Goal: Information Seeking & Learning: Learn about a topic

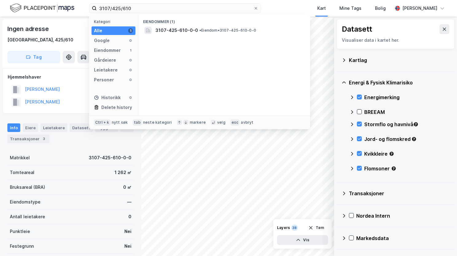
click at [89, 13] on div "3107/425/610 Kategori Alle 1 Google 0 Eiendommer 1 Gårdeiere 0 Leietakere 0 Per…" at bounding box center [228, 8] width 457 height 17
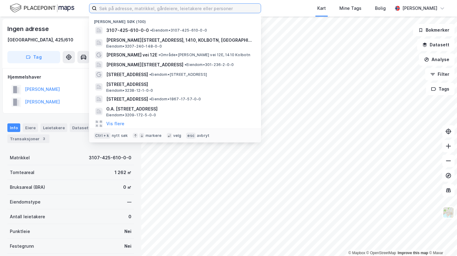
click at [152, 9] on input at bounding box center [179, 8] width 164 height 9
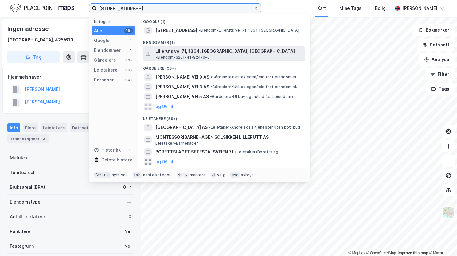
type input "lilleruts vei 71"
click at [186, 49] on span "Lilleruts vei 71, 1364, [GEOGRAPHIC_DATA], [GEOGRAPHIC_DATA]" at bounding box center [226, 51] width 140 height 7
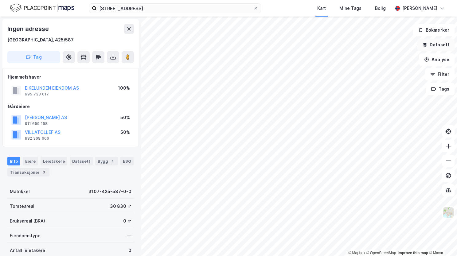
click at [426, 43] on icon "button" at bounding box center [425, 44] width 5 height 5
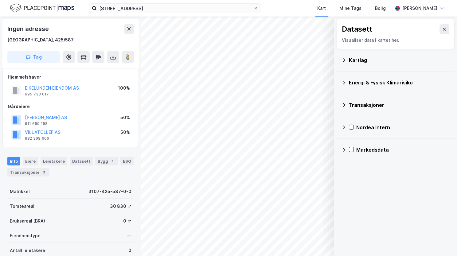
click at [345, 60] on icon at bounding box center [344, 59] width 2 height 3
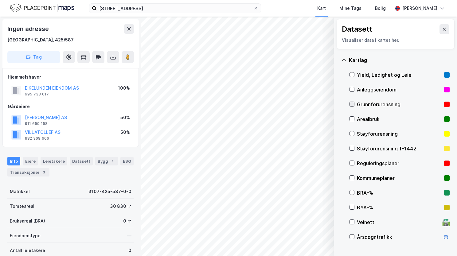
click at [352, 105] on icon at bounding box center [352, 104] width 3 height 2
click at [343, 61] on icon at bounding box center [344, 60] width 4 height 2
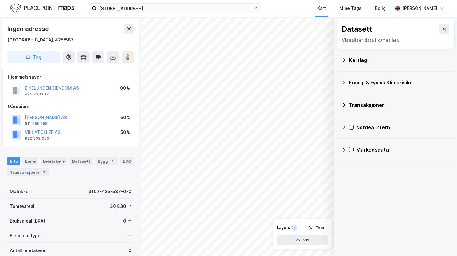
click at [344, 83] on icon at bounding box center [344, 82] width 5 height 5
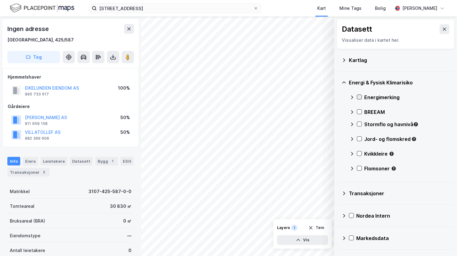
click at [358, 97] on icon at bounding box center [359, 97] width 4 height 4
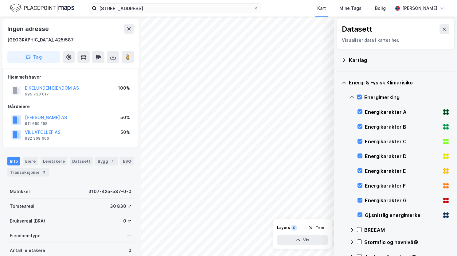
click at [351, 96] on icon at bounding box center [352, 97] width 5 height 5
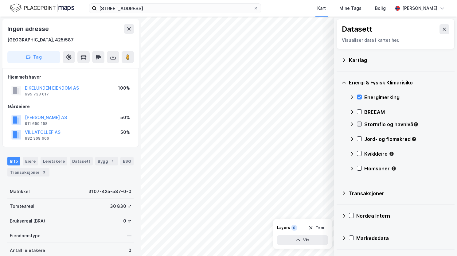
click at [359, 123] on icon at bounding box center [359, 124] width 4 height 4
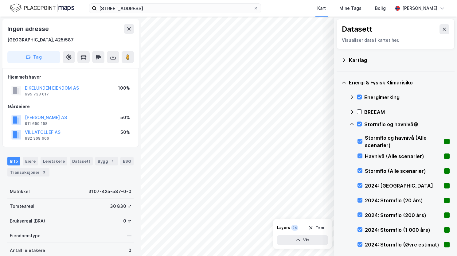
click at [351, 123] on icon at bounding box center [352, 124] width 5 height 5
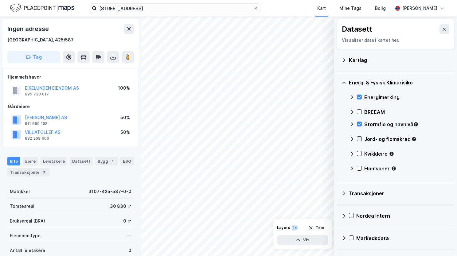
click at [360, 137] on icon at bounding box center [359, 139] width 4 height 4
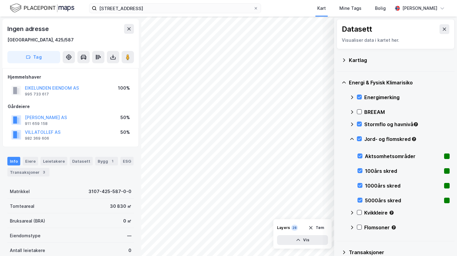
click at [353, 138] on icon at bounding box center [352, 139] width 5 height 5
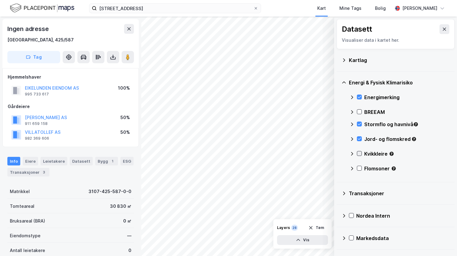
click at [359, 152] on icon at bounding box center [359, 154] width 4 height 4
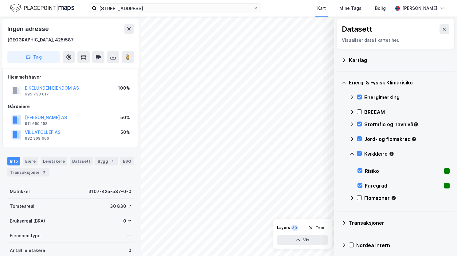
click at [352, 153] on icon at bounding box center [352, 154] width 4 height 2
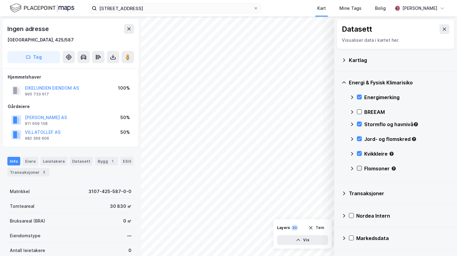
click at [359, 169] on icon at bounding box center [359, 169] width 3 height 2
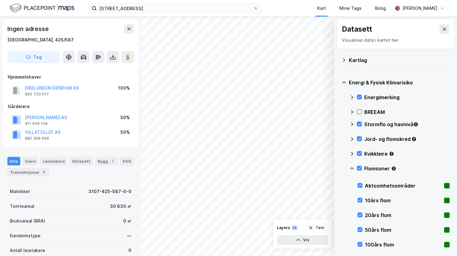
click at [353, 168] on icon at bounding box center [352, 168] width 5 height 5
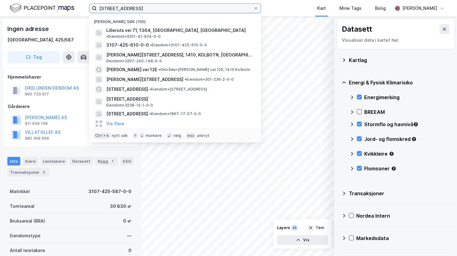
click at [135, 4] on input "lilleruts vei 71" at bounding box center [175, 8] width 157 height 9
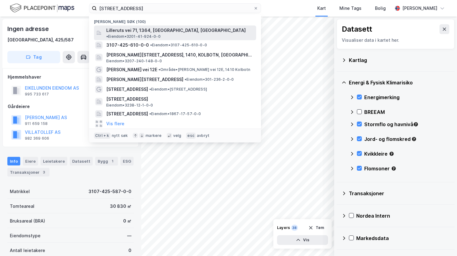
click at [142, 31] on span "Lilleruts vei 71, 1364, [GEOGRAPHIC_DATA], [GEOGRAPHIC_DATA]" at bounding box center [176, 30] width 140 height 7
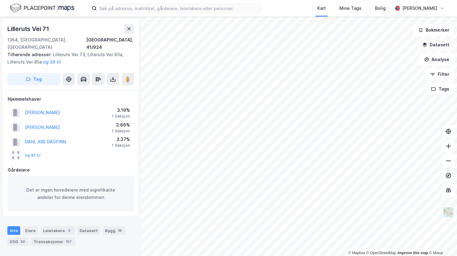
click at [420, 50] on button "Datasett" at bounding box center [435, 45] width 37 height 12
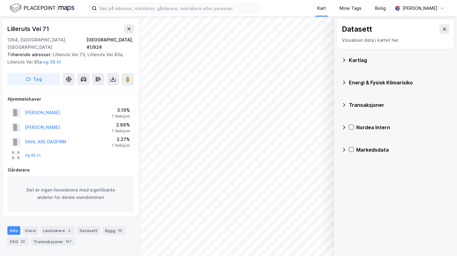
click at [346, 58] on icon at bounding box center [344, 60] width 5 height 5
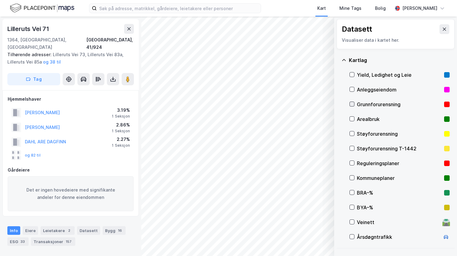
click at [353, 105] on icon at bounding box center [352, 104] width 4 height 4
click at [344, 60] on icon at bounding box center [344, 60] width 5 height 5
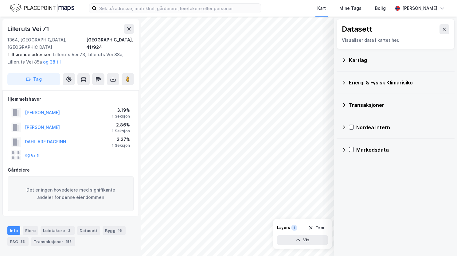
click at [346, 83] on icon at bounding box center [344, 82] width 5 height 5
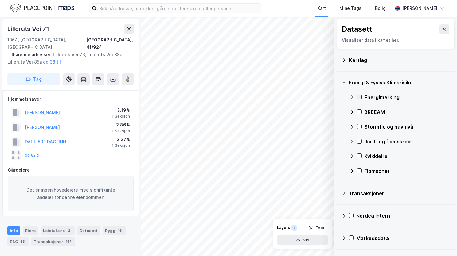
click at [359, 98] on icon at bounding box center [359, 97] width 4 height 4
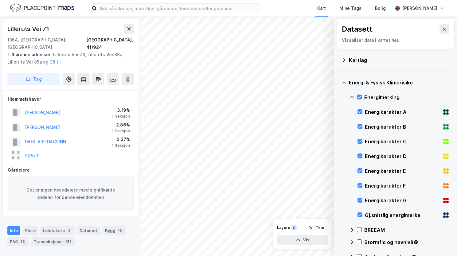
click at [352, 95] on icon at bounding box center [352, 97] width 5 height 5
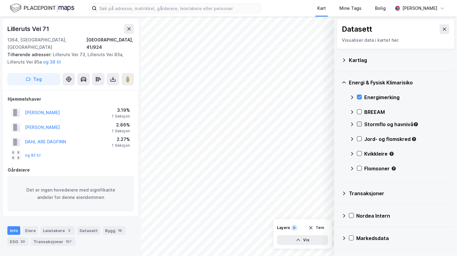
click at [359, 125] on icon at bounding box center [359, 124] width 3 height 2
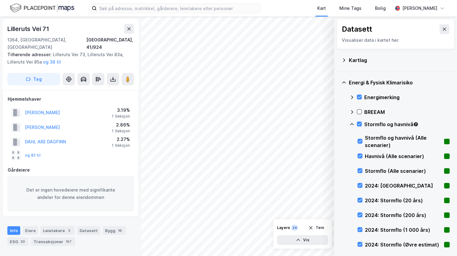
click at [353, 124] on icon at bounding box center [352, 124] width 5 height 5
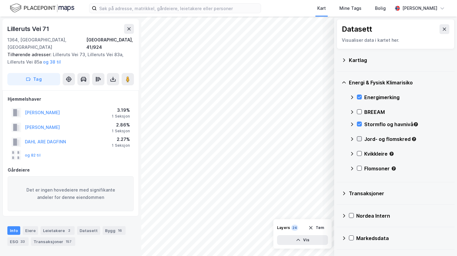
click at [361, 139] on icon at bounding box center [359, 139] width 4 height 4
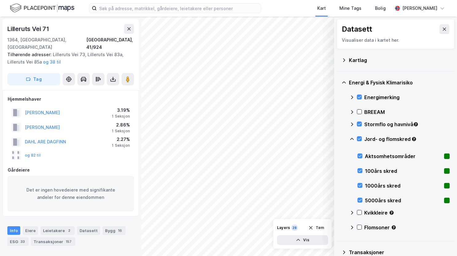
click at [353, 138] on icon at bounding box center [352, 139] width 5 height 5
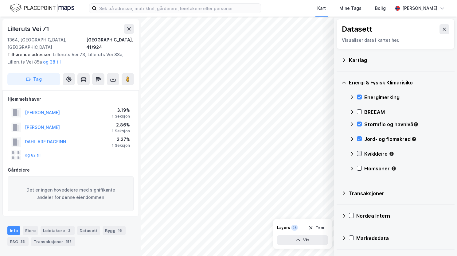
click at [360, 156] on icon at bounding box center [359, 154] width 4 height 4
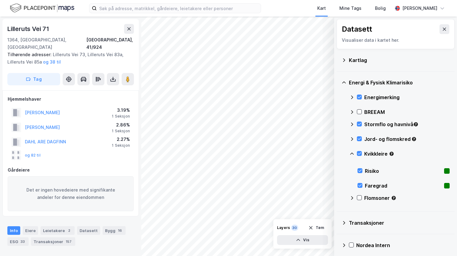
click at [353, 154] on icon at bounding box center [352, 154] width 4 height 2
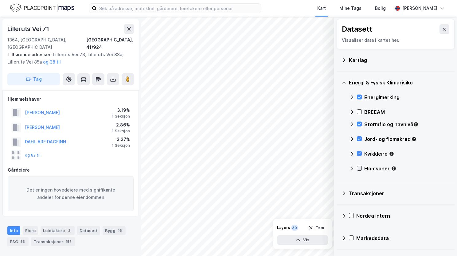
click at [359, 170] on icon at bounding box center [359, 168] width 4 height 4
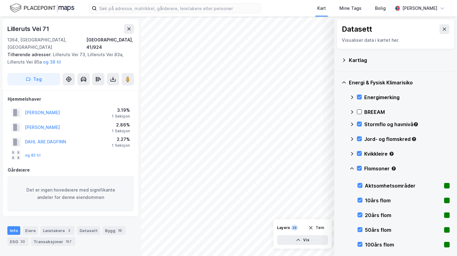
click at [353, 168] on icon at bounding box center [352, 168] width 5 height 5
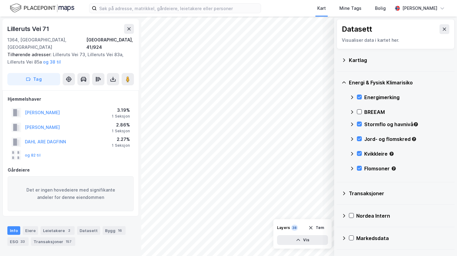
click at [152, 15] on div "Kart Mine Tags Bolig [PERSON_NAME]" at bounding box center [228, 8] width 457 height 17
click at [149, 7] on input at bounding box center [179, 8] width 164 height 9
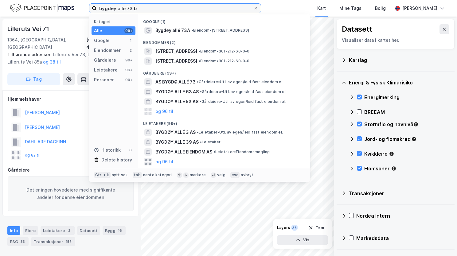
type input "bygdøy alle 73 b"
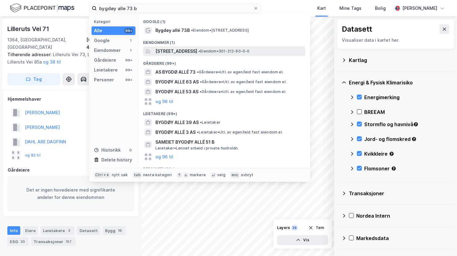
click at [186, 52] on span "[STREET_ADDRESS]" at bounding box center [177, 51] width 42 height 7
